Goal: Task Accomplishment & Management: Complete application form

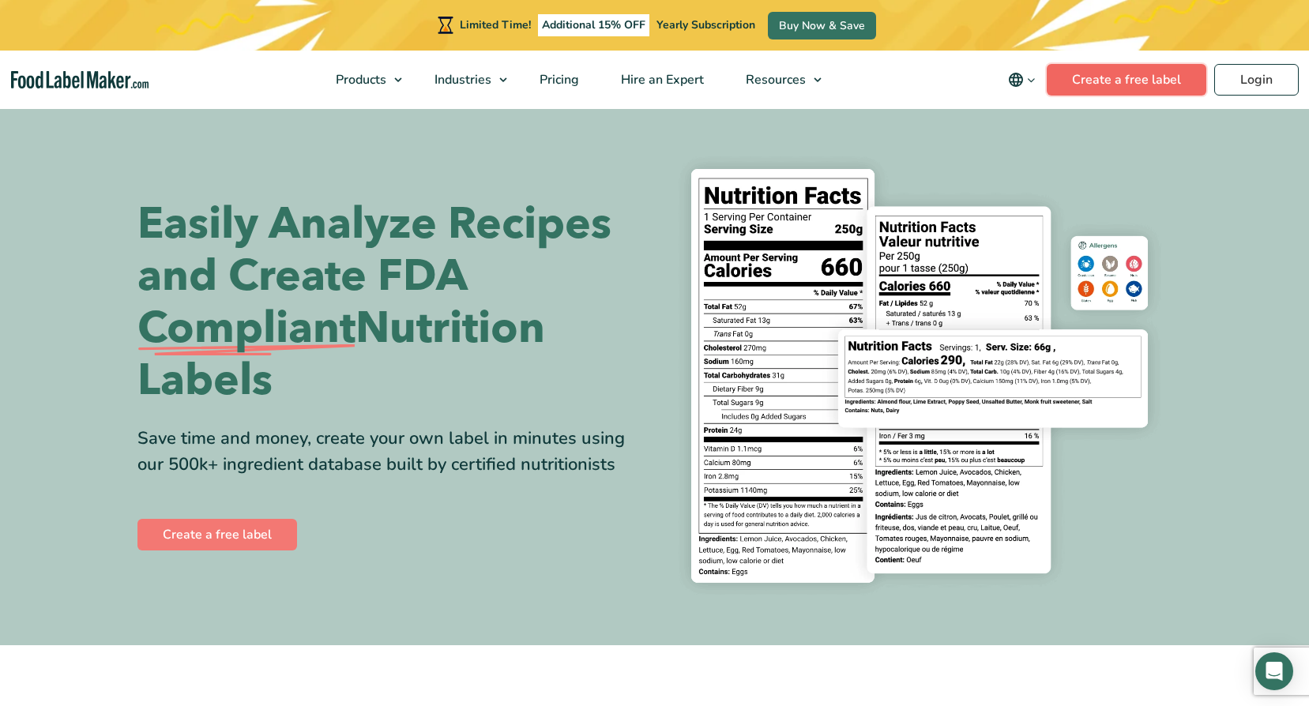
click at [1117, 81] on link "Create a free label" at bounding box center [1127, 80] width 160 height 32
